Goal: Check status: Check status

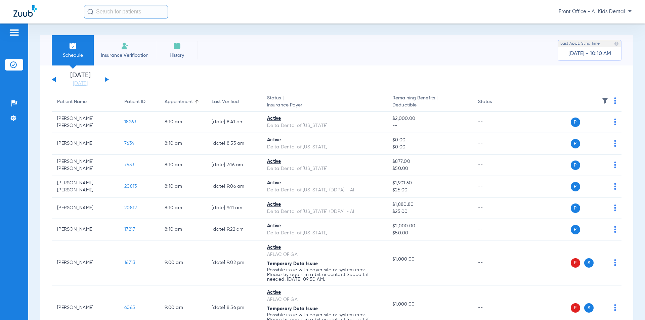
click at [104, 78] on div "[DATE] [DATE] [DATE] [DATE] [DATE] [DATE] [DATE] [DATE] [DATE] [DATE] [DATE] [D…" at bounding box center [80, 79] width 57 height 15
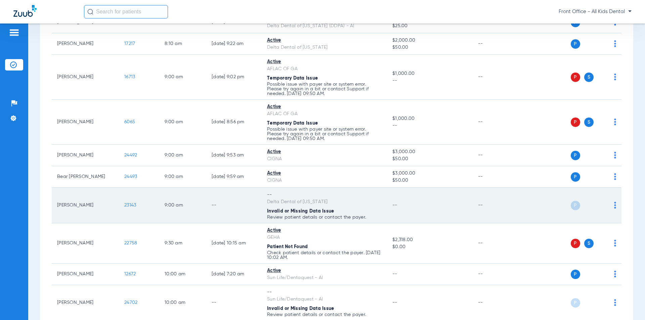
scroll to position [168, 0]
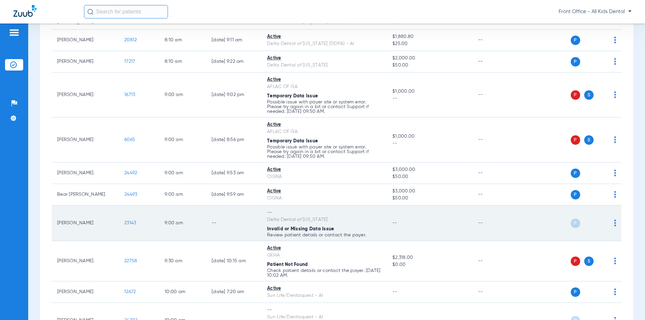
click at [221, 218] on td "--" at bounding box center [233, 224] width 55 height 36
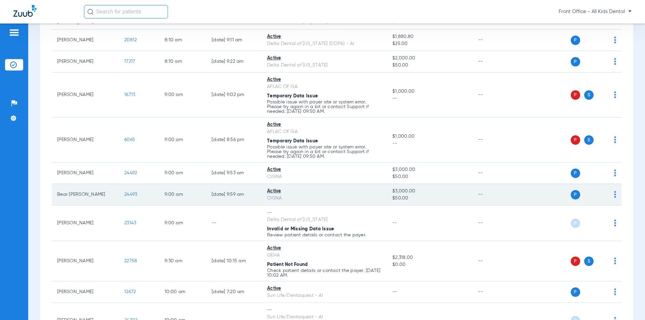
click at [222, 195] on td "[DATE] 9:59 AM" at bounding box center [233, 194] width 55 height 21
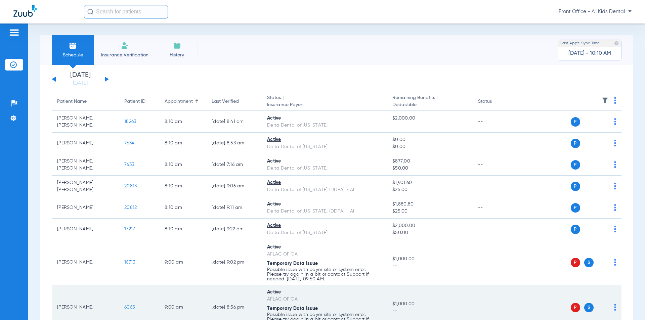
scroll to position [0, 0]
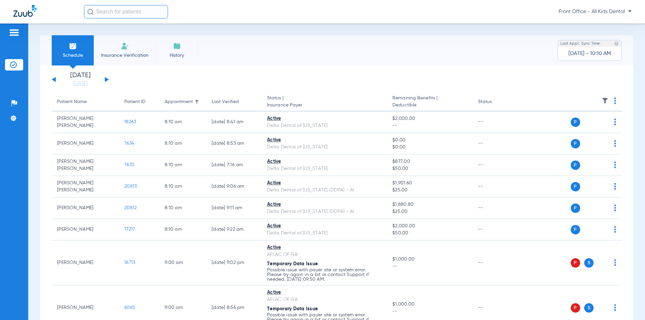
click at [105, 79] on button at bounding box center [107, 79] width 4 height 5
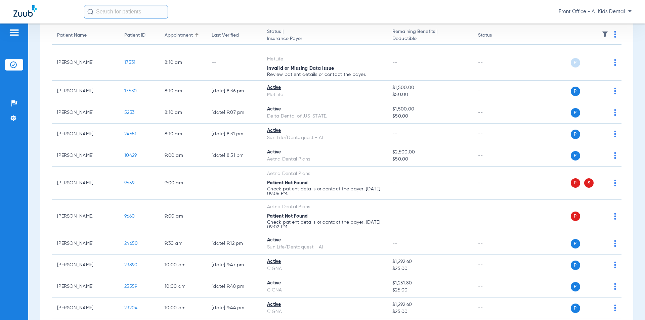
scroll to position [67, 0]
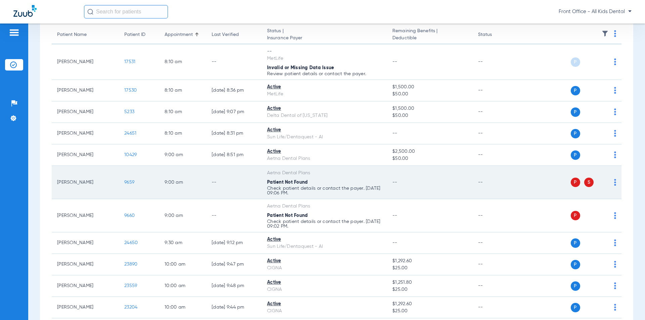
click at [584, 181] on span "S" at bounding box center [588, 182] width 9 height 9
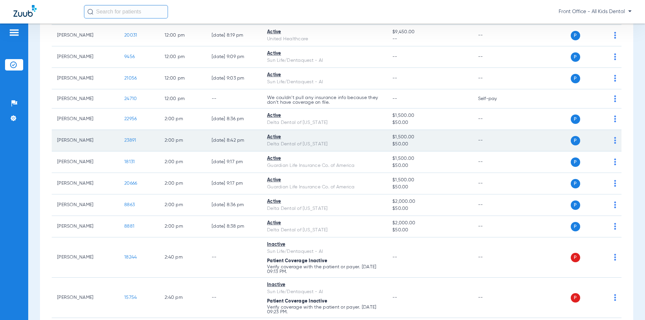
scroll to position [537, 0]
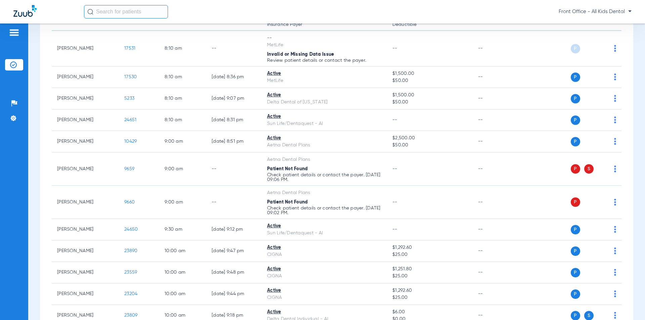
scroll to position [30, 0]
